Goal: Check status: Check status

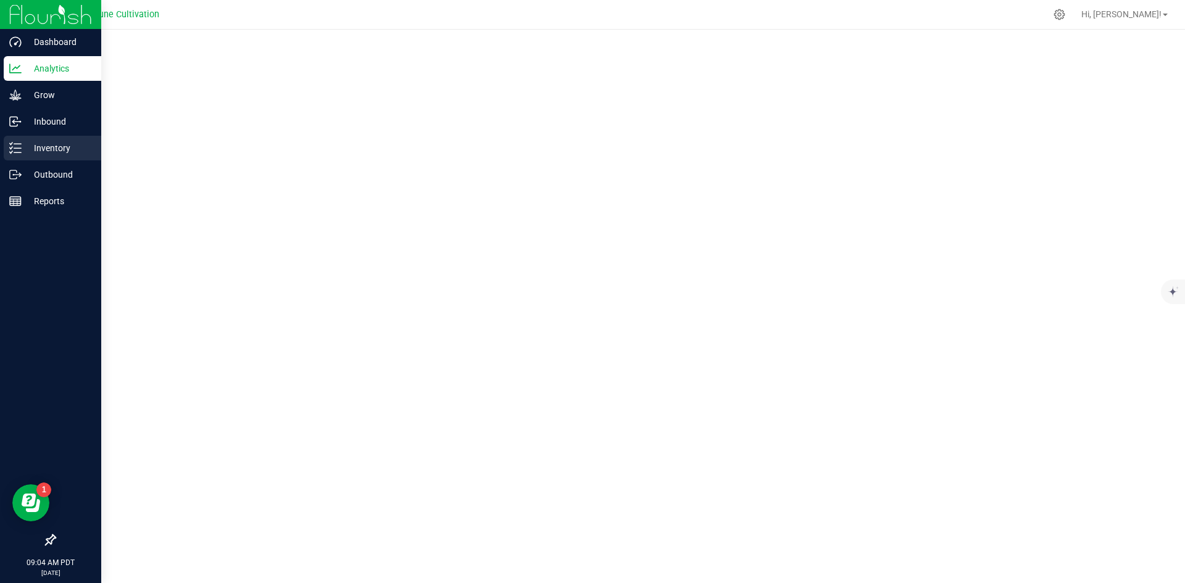
click at [41, 151] on p "Inventory" at bounding box center [59, 148] width 74 height 15
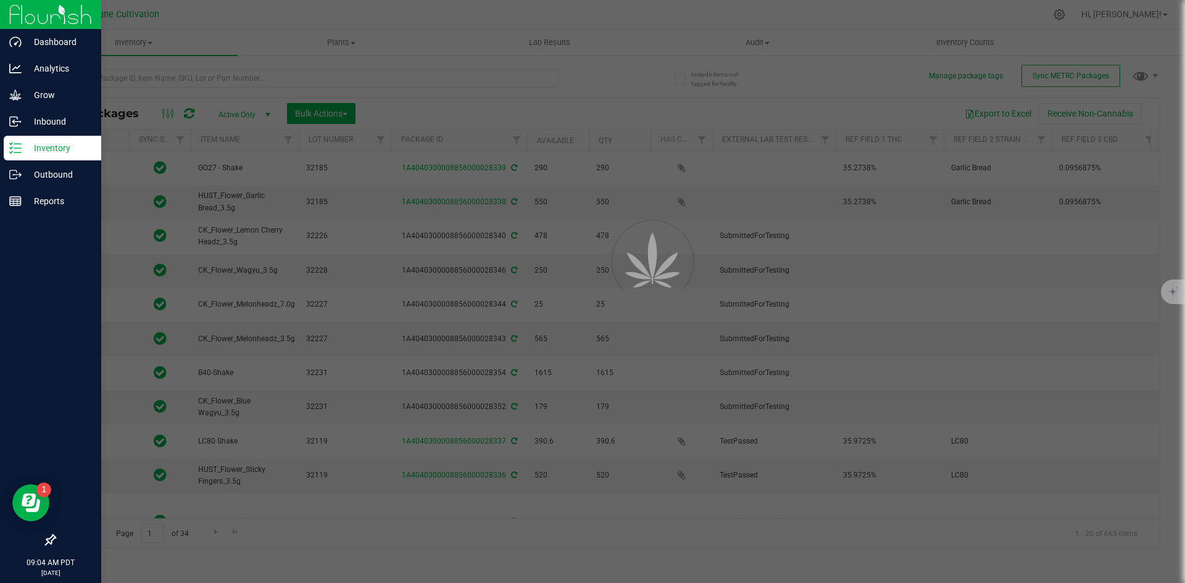
click at [221, 79] on div at bounding box center [592, 291] width 1185 height 583
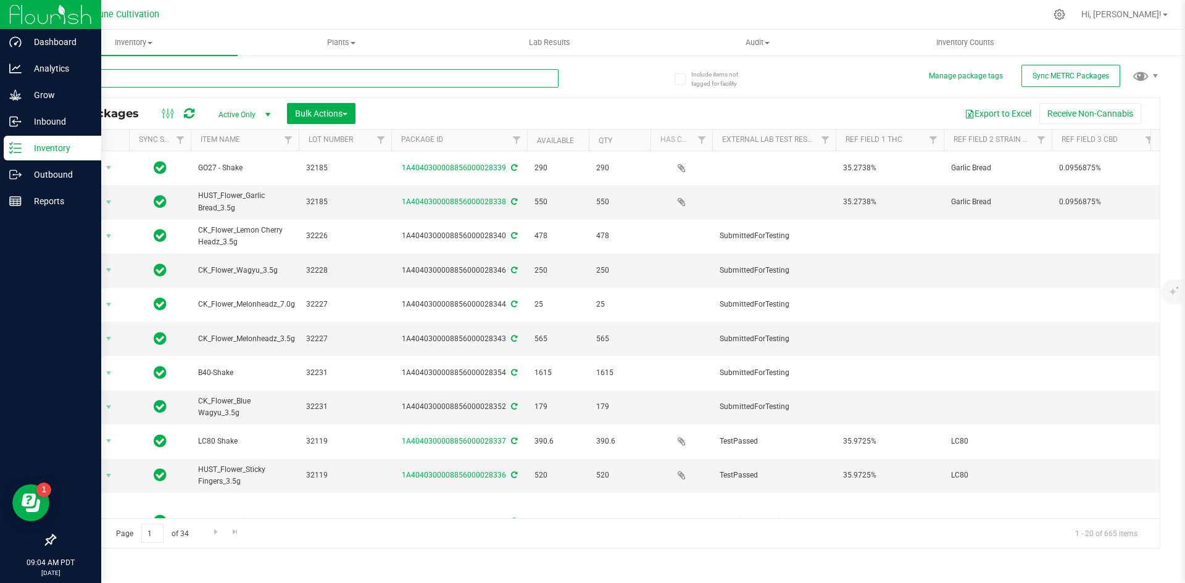
click at [221, 79] on input "text" at bounding box center [306, 78] width 504 height 19
click at [27, 171] on p "Outbound" at bounding box center [59, 174] width 74 height 15
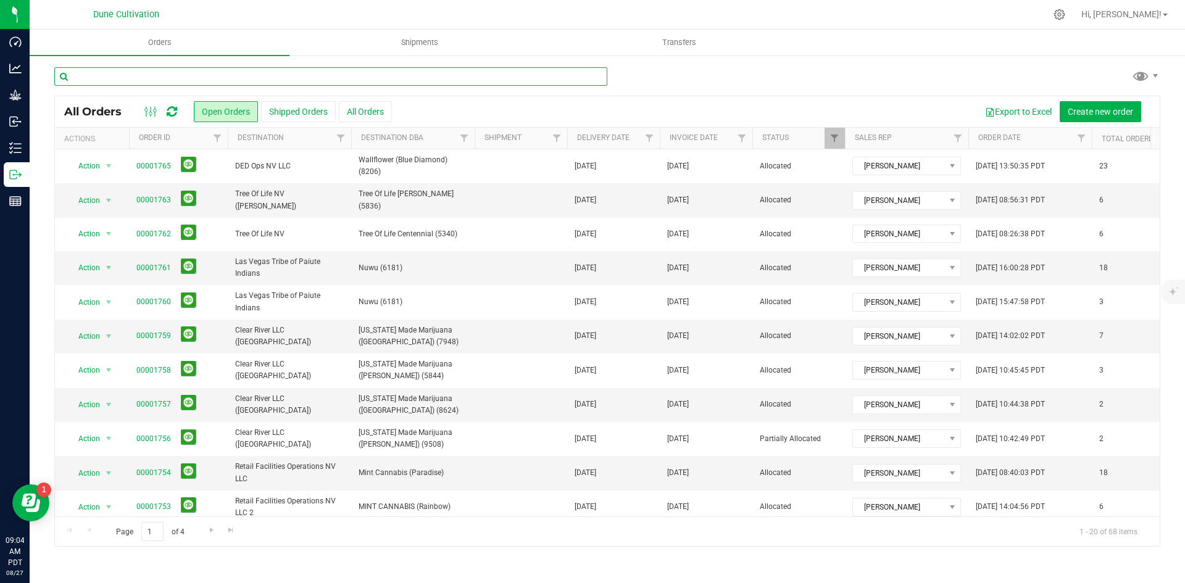
click at [185, 78] on input "text" at bounding box center [330, 76] width 553 height 19
type input "[PERSON_NAME]"
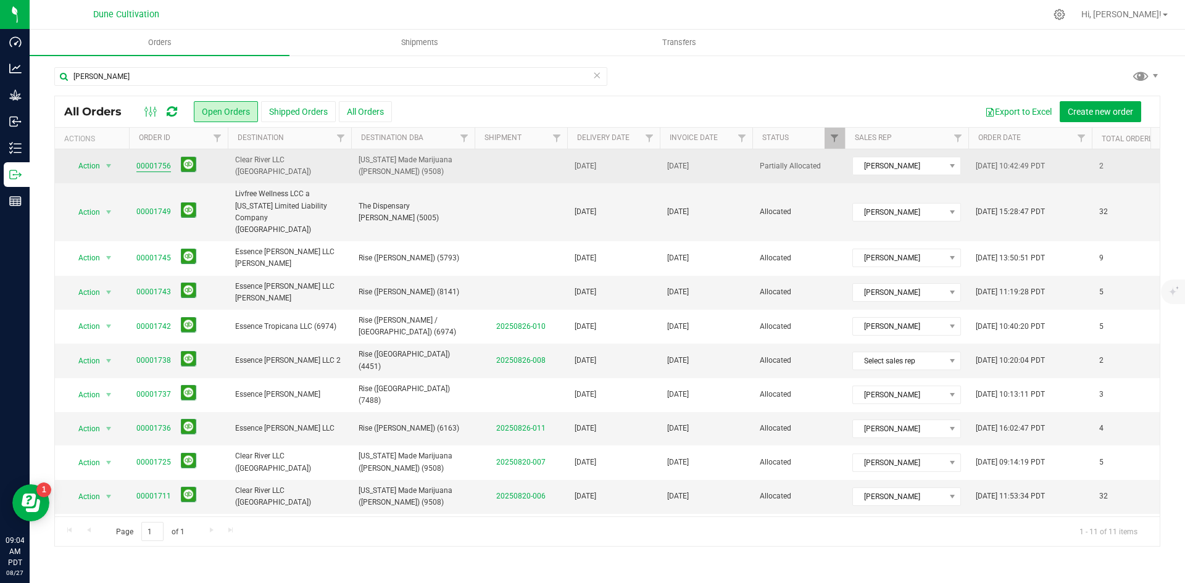
click at [149, 168] on link "00001756" at bounding box center [153, 166] width 35 height 12
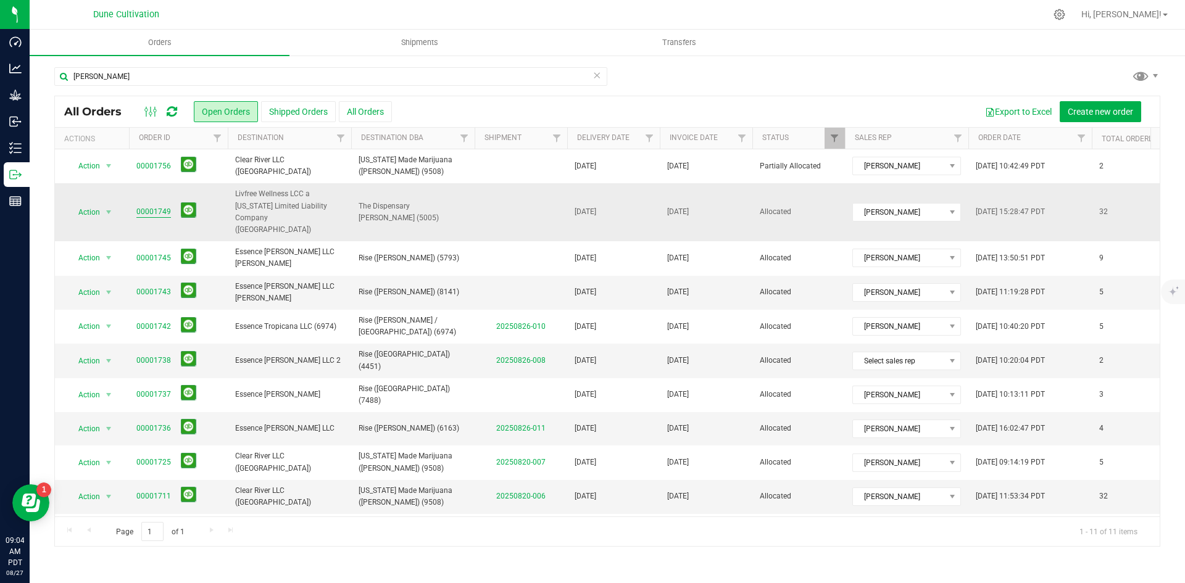
click at [156, 206] on link "00001749" at bounding box center [153, 212] width 35 height 12
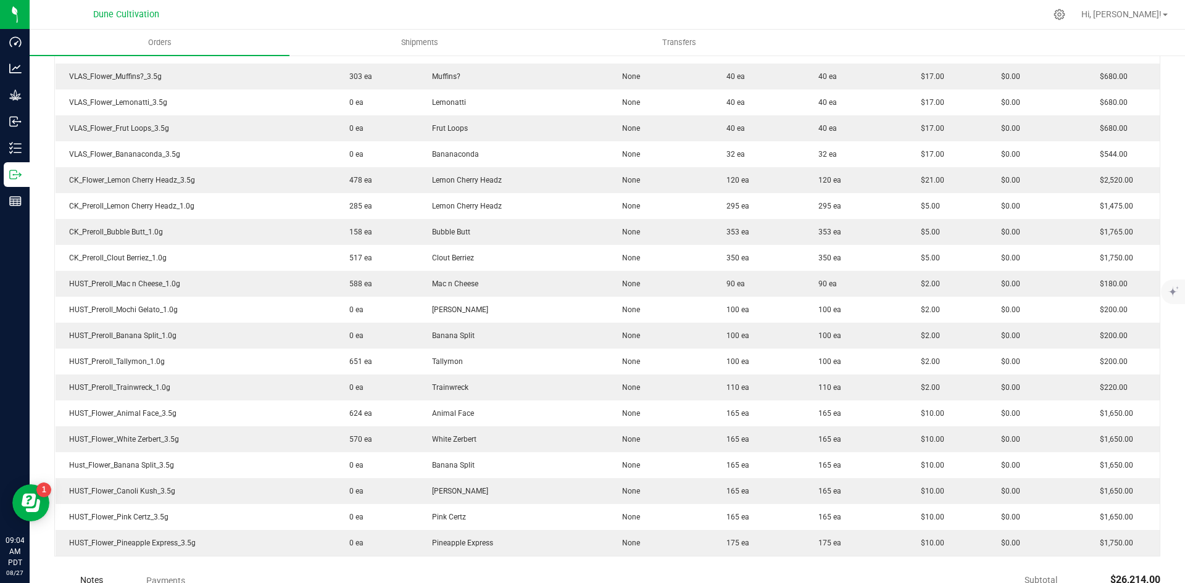
scroll to position [676, 0]
click at [31, 140] on div "Back to Orders Order details Sync to QuickBooks Export PDF Edit Order Order # 0…" at bounding box center [607, 74] width 1155 height 1390
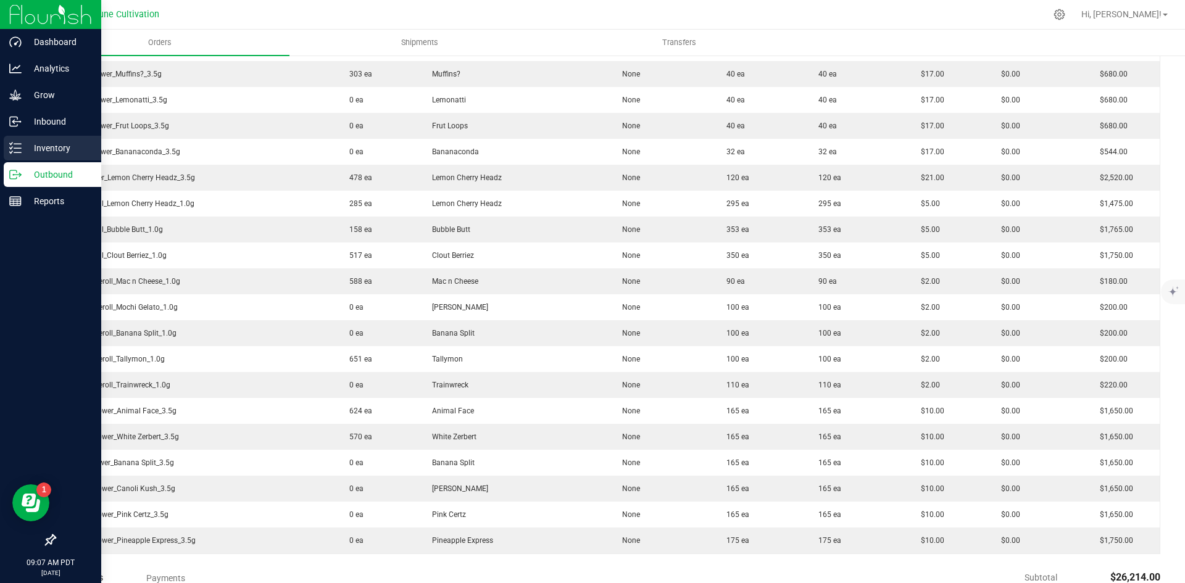
click at [28, 143] on p "Inventory" at bounding box center [59, 148] width 74 height 15
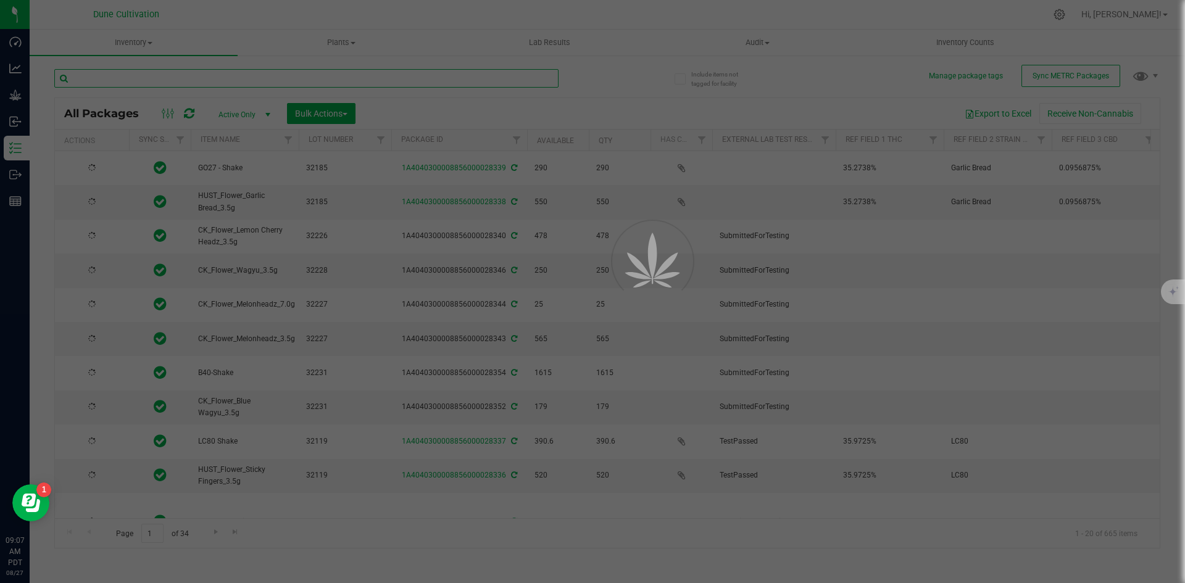
click at [186, 77] on input "text" at bounding box center [306, 78] width 504 height 19
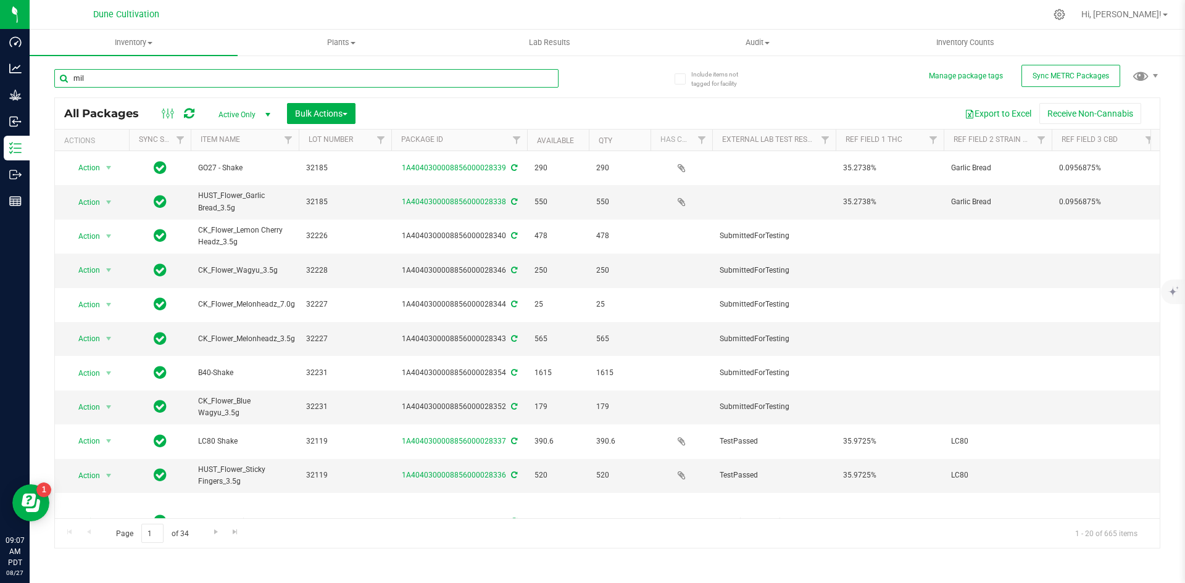
type input "milk"
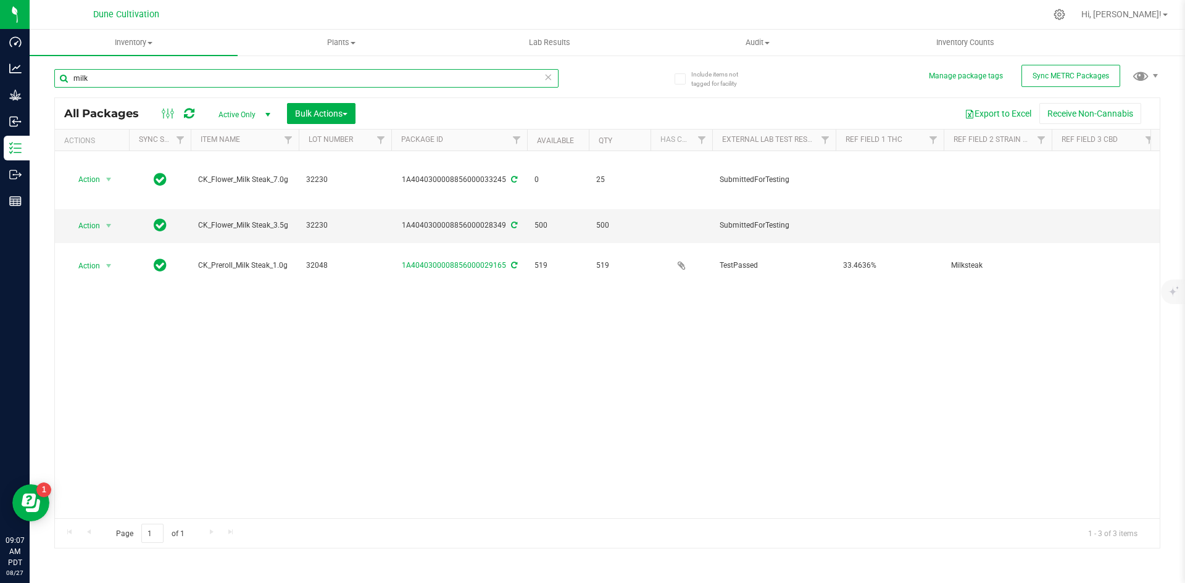
drag, startPoint x: 122, startPoint y: 70, endPoint x: 68, endPoint y: 69, distance: 54.3
click at [68, 69] on input "milk" at bounding box center [306, 78] width 504 height 19
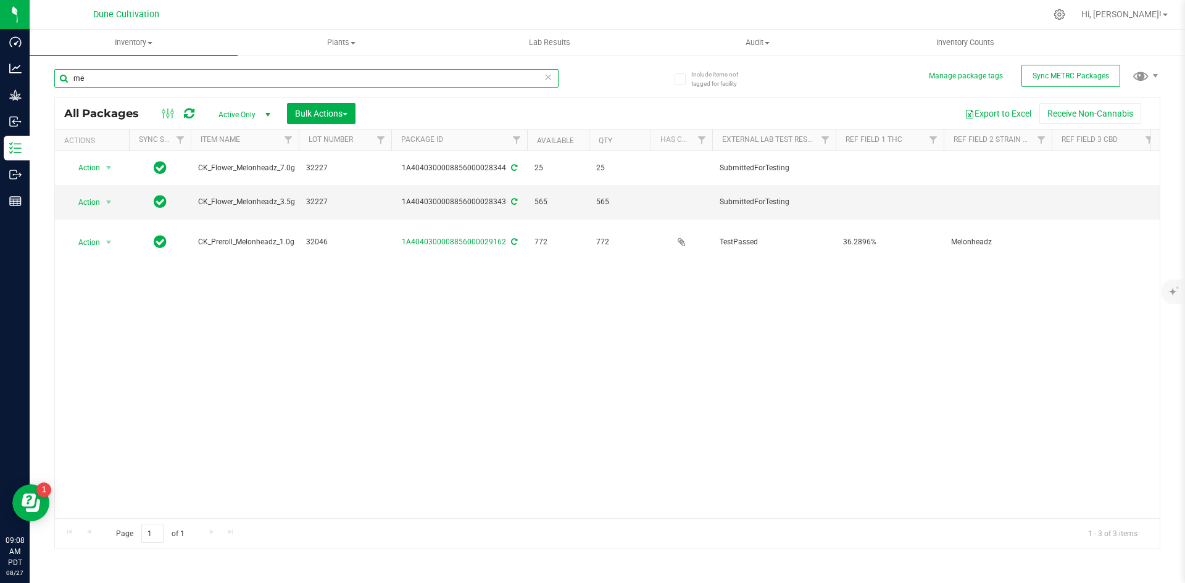
type input "m"
type input "w"
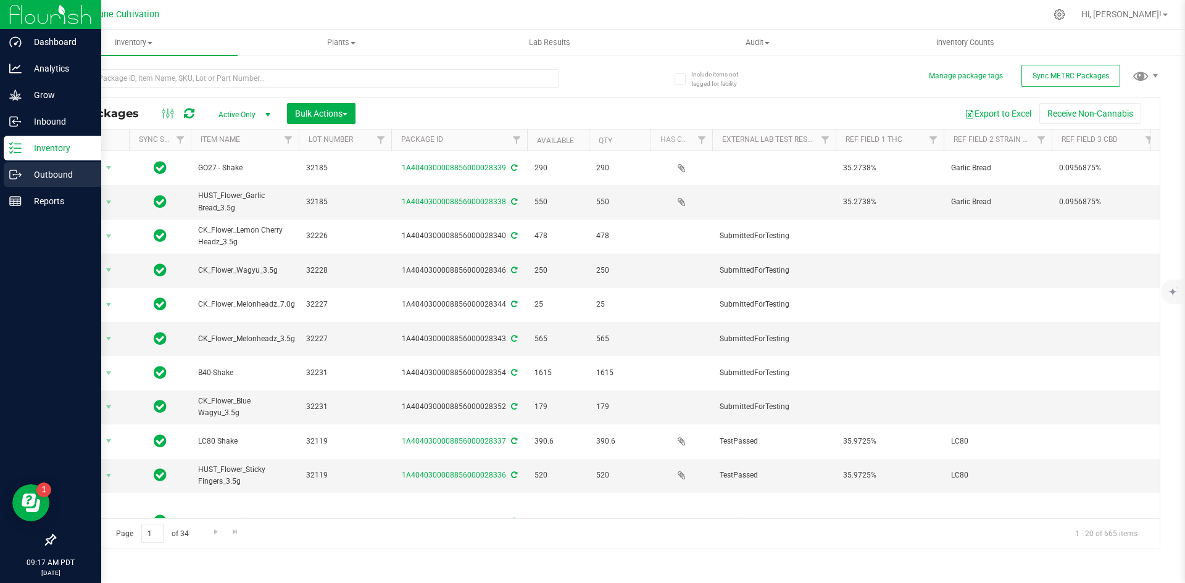
click at [20, 170] on icon at bounding box center [15, 174] width 12 height 12
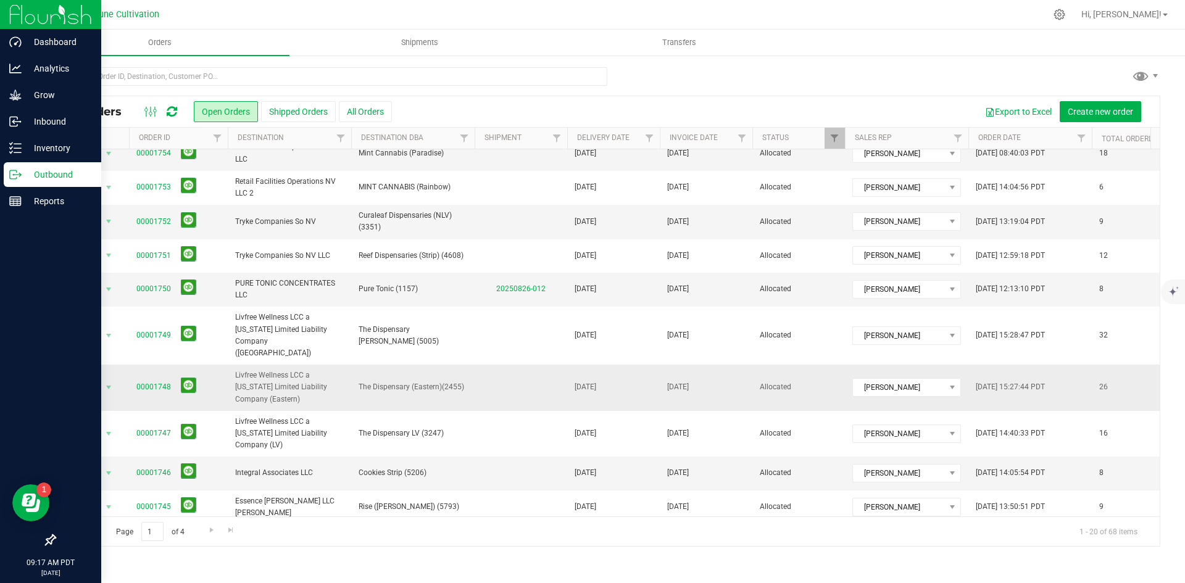
scroll to position [320, 0]
click at [154, 381] on link "00001748" at bounding box center [153, 387] width 35 height 12
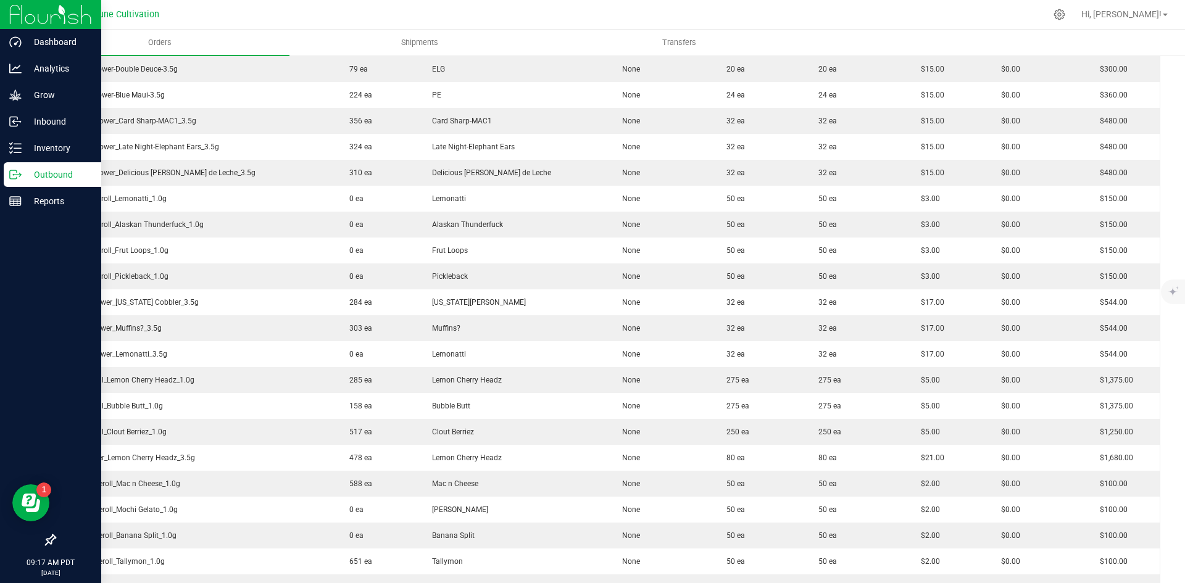
scroll to position [371, 0]
click at [28, 143] on p "Inventory" at bounding box center [59, 148] width 74 height 15
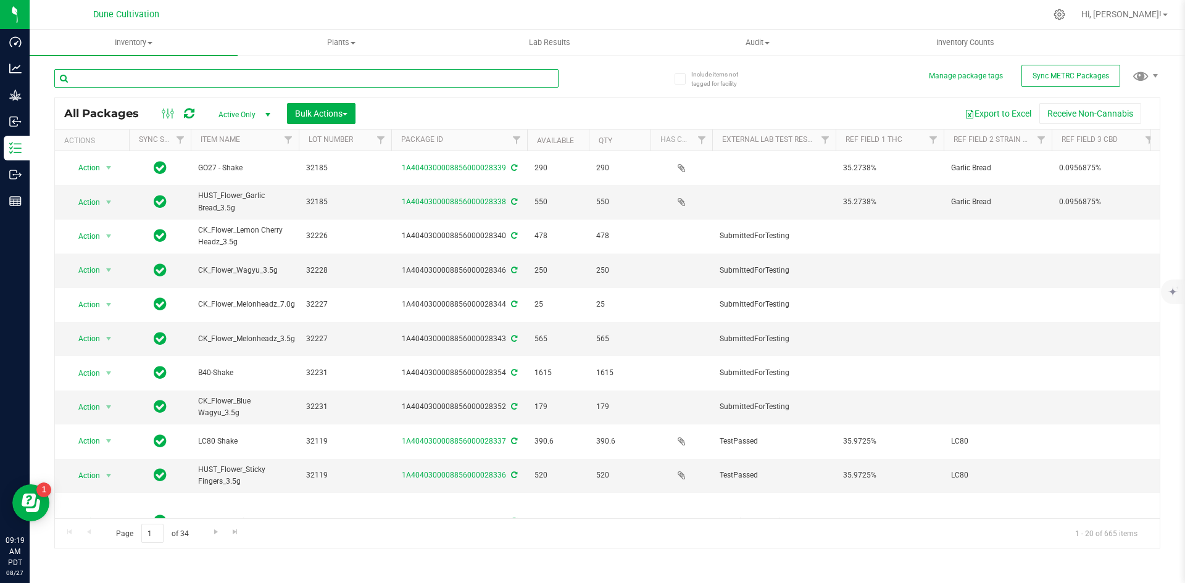
click at [239, 76] on input "text" at bounding box center [306, 78] width 504 height 19
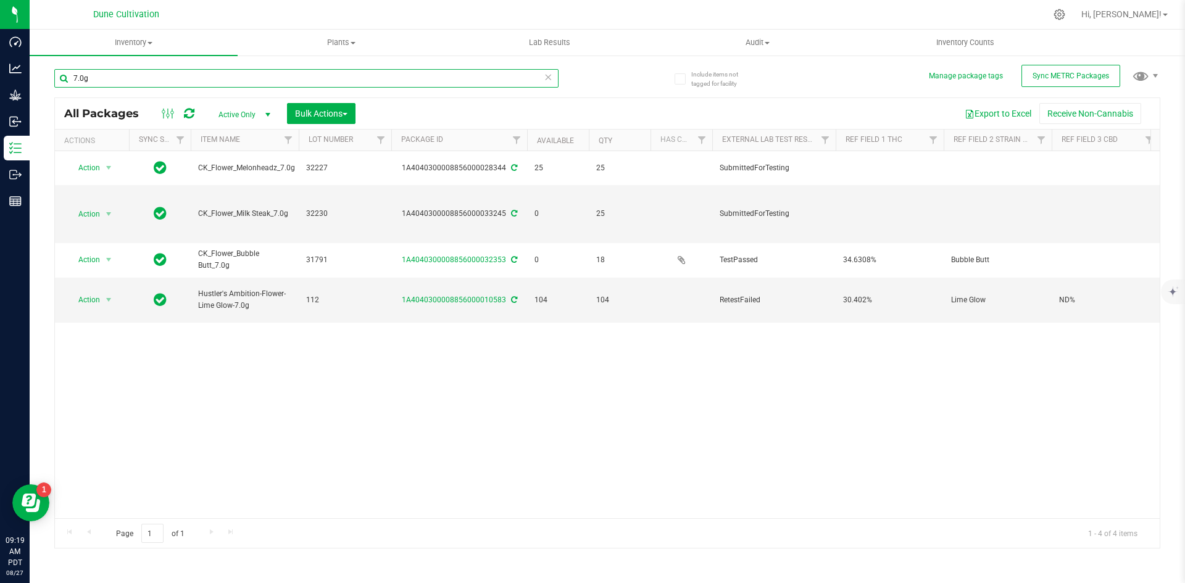
type input "7.0g"
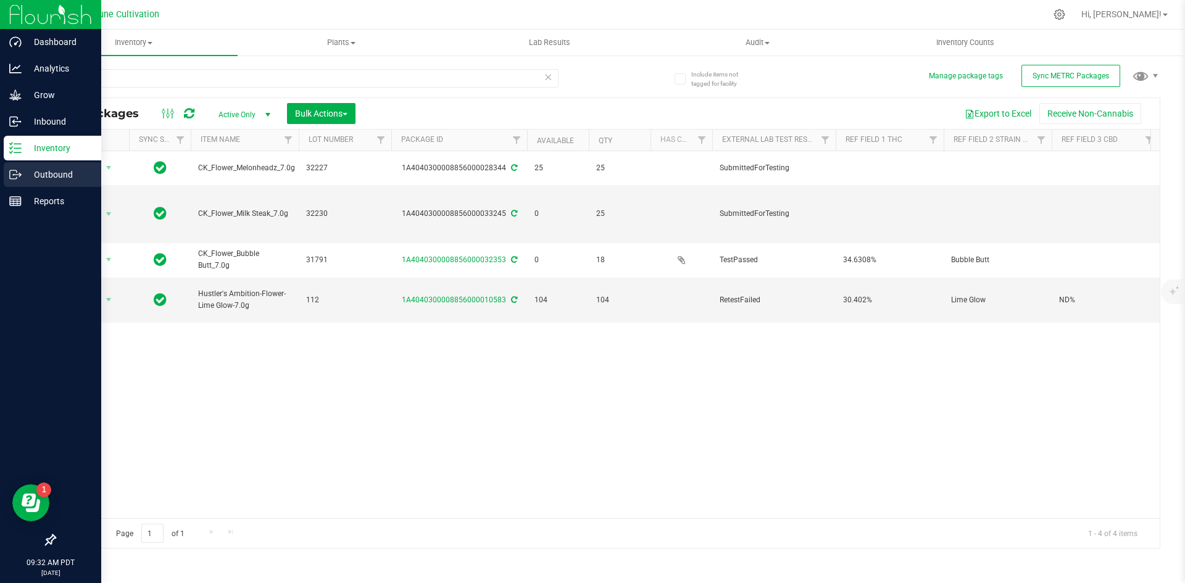
click at [10, 178] on icon at bounding box center [13, 174] width 7 height 9
